Goal: Task Accomplishment & Management: Manage account settings

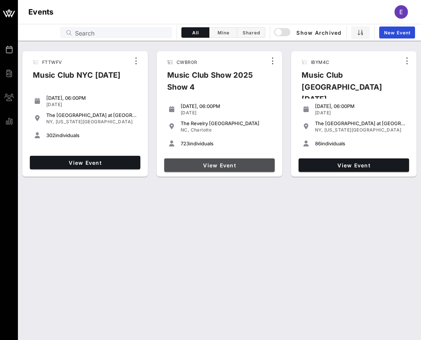
click at [230, 161] on link "View Event" at bounding box center [219, 164] width 110 height 13
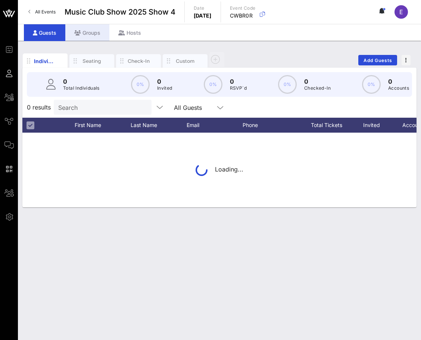
click at [88, 34] on div "Groups" at bounding box center [87, 32] width 44 height 17
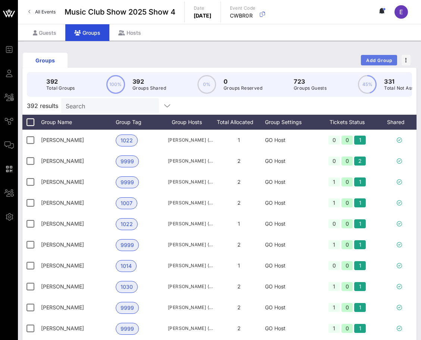
click at [309, 63] on button "Add Group" at bounding box center [379, 60] width 36 height 10
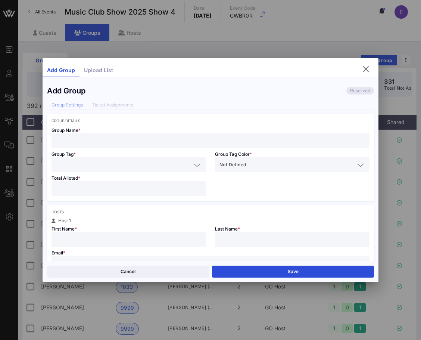
click at [185, 144] on input "text" at bounding box center [210, 141] width 309 height 10
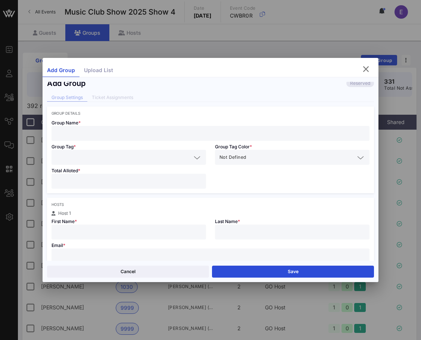
scroll to position [8, 0]
click at [131, 256] on input "text" at bounding box center [210, 255] width 309 height 10
paste input "[EMAIL_ADDRESS][DOMAIN_NAME]"
type input "[EMAIL_ADDRESS][DOMAIN_NAME]"
click at [137, 225] on div at bounding box center [129, 231] width 146 height 15
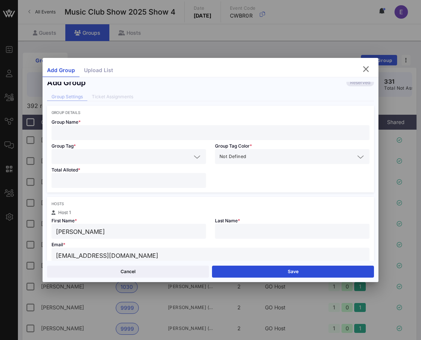
type input "[PERSON_NAME]"
click at [101, 128] on input "text" at bounding box center [210, 133] width 309 height 10
type input "[PERSON_NAME]"
click at [91, 157] on input "text" at bounding box center [123, 157] width 135 height 10
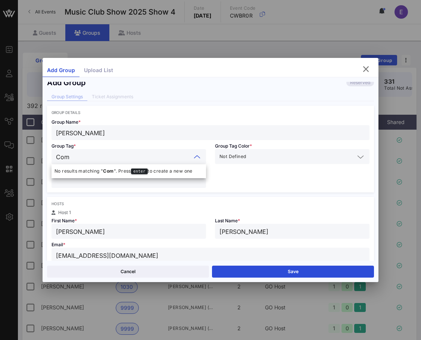
type input "Comp"
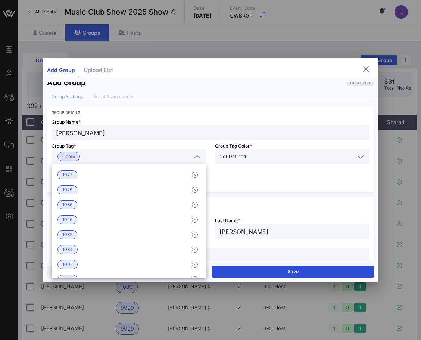
click at [170, 140] on div "Group Tag * Comp" at bounding box center [128, 152] width 163 height 24
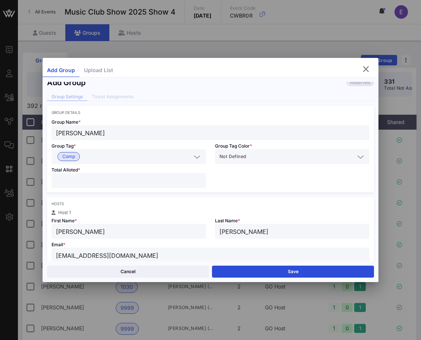
click at [126, 180] on input "number" at bounding box center [129, 180] width 146 height 10
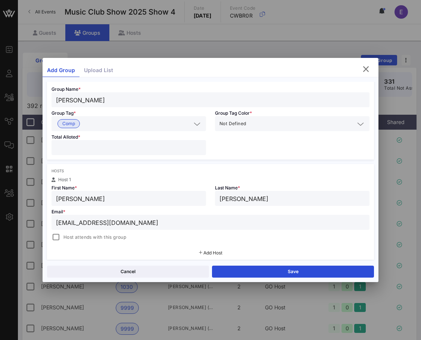
scroll to position [42, 0]
type input "*"
click at [109, 235] on span "Host attends with this group" at bounding box center [94, 236] width 63 height 7
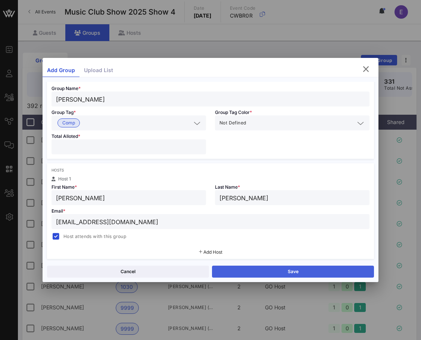
click at [237, 272] on button "Save" at bounding box center [293, 271] width 162 height 12
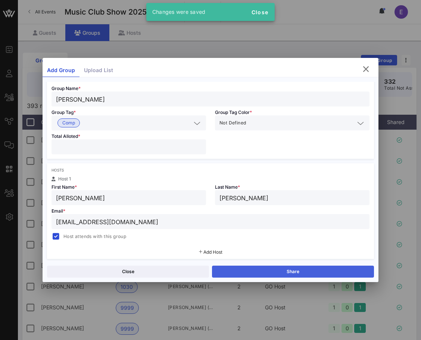
click at [233, 266] on button "Share" at bounding box center [293, 271] width 162 height 12
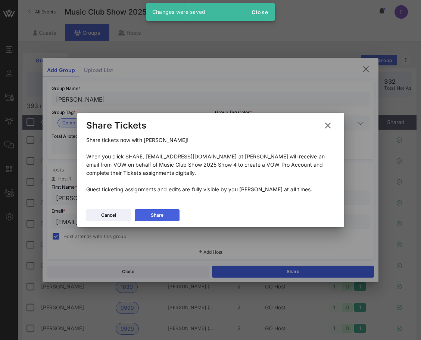
click at [164, 211] on button "Share" at bounding box center [157, 215] width 45 height 12
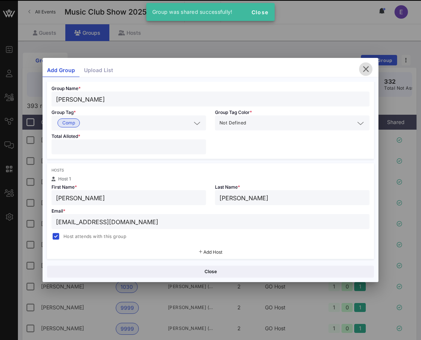
click at [309, 69] on icon "button" at bounding box center [365, 69] width 9 height 9
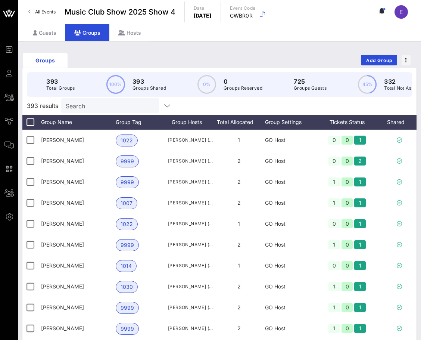
click at [53, 11] on span "All Events" at bounding box center [45, 12] width 21 height 6
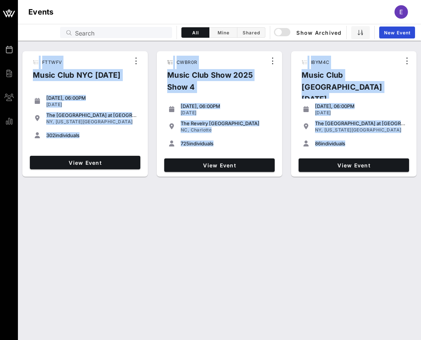
drag, startPoint x: 194, startPoint y: 191, endPoint x: 98, endPoint y: 46, distance: 174.1
click at [98, 46] on div "FTTWFV Music Club NYC [DATE] [DATE], 06:00PM [DATE] The [GEOGRAPHIC_DATA] at [G…" at bounding box center [219, 190] width 403 height 299
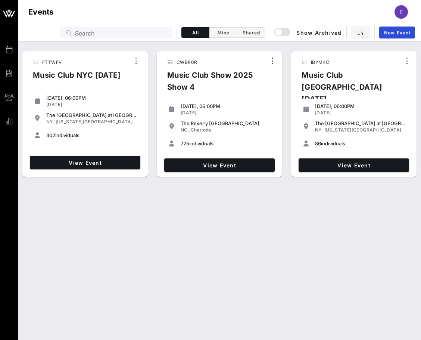
click at [98, 46] on div "FTTWFV Music Club NYC [DATE] [DATE], 06:00PM [DATE] The [GEOGRAPHIC_DATA] at [G…" at bounding box center [219, 112] width 394 height 135
